Goal: Transaction & Acquisition: Purchase product/service

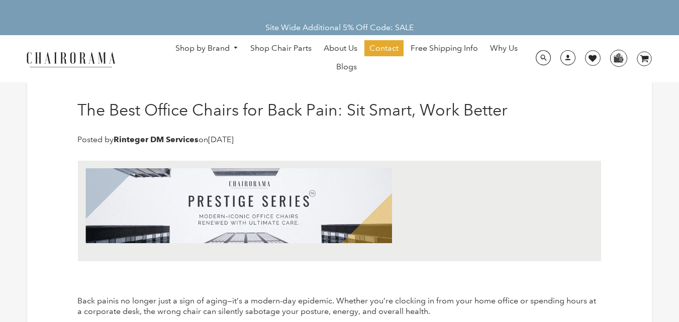
drag, startPoint x: 53, startPoint y: 54, endPoint x: 58, endPoint y: 55, distance: 5.6
click at [52, 54] on img at bounding box center [71, 59] width 100 height 18
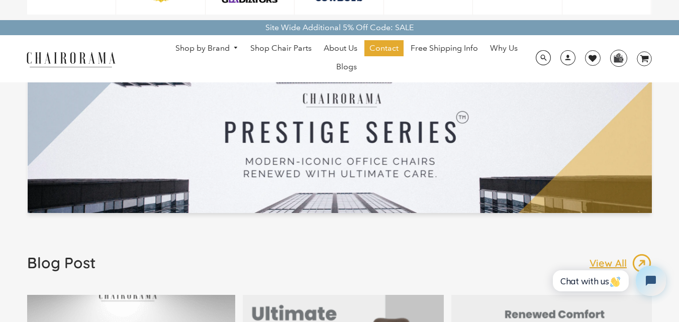
scroll to position [1507, 0]
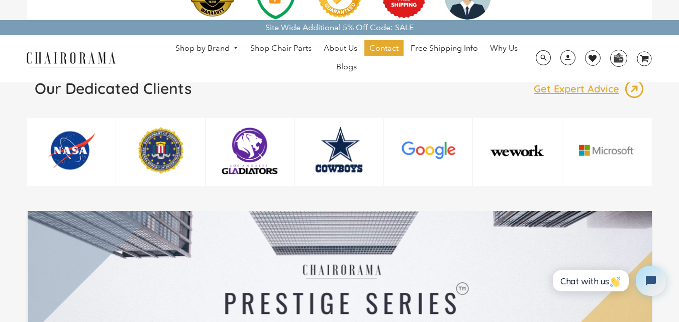
click at [223, 43] on link "Shop by Brand" at bounding box center [206, 49] width 73 height 16
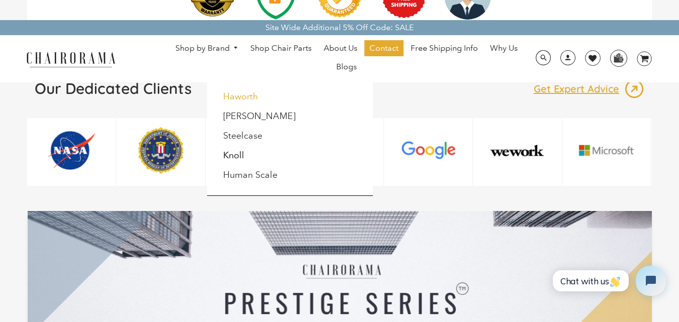
click at [232, 95] on link "Haworth" at bounding box center [240, 96] width 35 height 11
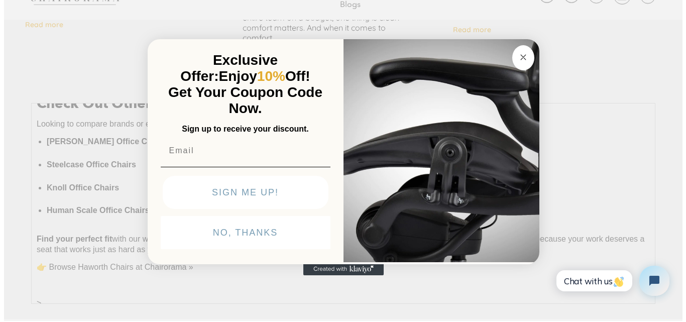
scroll to position [1558, 0]
click at [518, 54] on circle "Close dialog" at bounding box center [523, 57] width 12 height 12
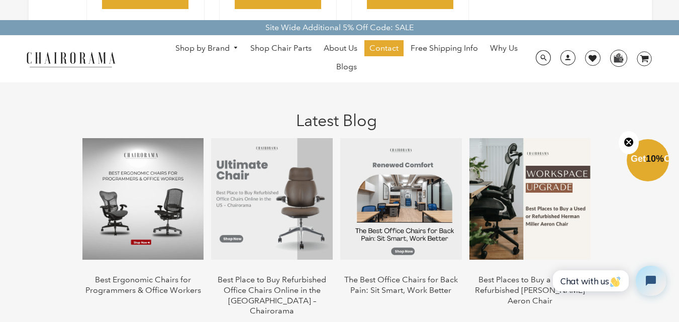
scroll to position [651, 0]
